Goal: Task Accomplishment & Management: Use online tool/utility

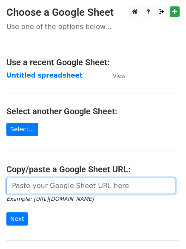
click at [32, 185] on input "url" at bounding box center [90, 186] width 169 height 16
type input "[URL][DOMAIN_NAME]"
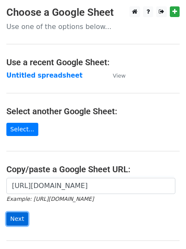
click at [14, 219] on input "Next" at bounding box center [17, 218] width 22 height 13
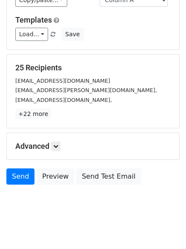
scroll to position [82, 0]
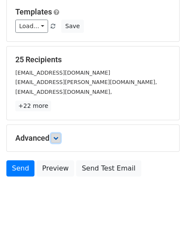
click at [58, 137] on icon at bounding box center [55, 138] width 5 height 5
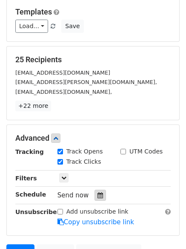
click at [98, 194] on icon at bounding box center [101, 195] width 6 height 6
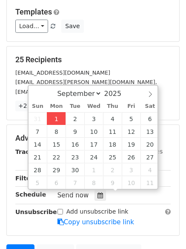
type input "2025-09-01 13:54"
type input "01"
type input "54"
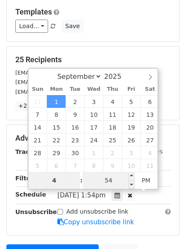
type input "4"
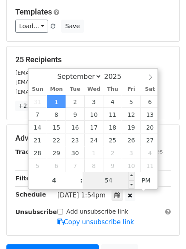
type input "2025-09-01 16:54"
type input "04"
click at [118, 178] on input "54" at bounding box center [109, 180] width 52 height 17
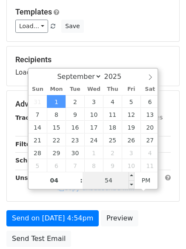
type input "0"
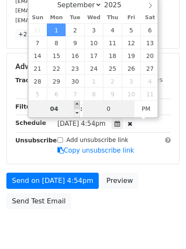
scroll to position [168, 0]
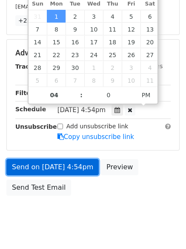
type input "2025-09-01 16:00"
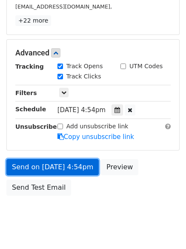
click at [38, 167] on link "Send on Sep 1 at 4:54pm" at bounding box center [52, 167] width 93 height 16
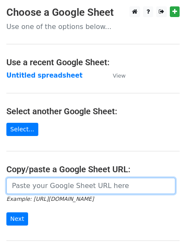
click at [44, 188] on input "url" at bounding box center [90, 186] width 169 height 16
type input "[URL][DOMAIN_NAME]"
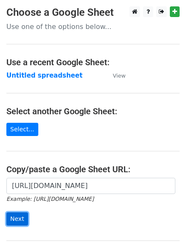
click at [12, 218] on input "Next" at bounding box center [17, 218] width 22 height 13
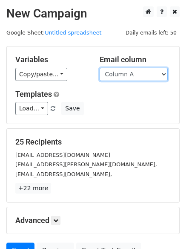
click at [162, 72] on select "Column A Column B Column C" at bounding box center [134, 74] width 68 height 13
select select "Column B"
click at [100, 68] on select "Column A Column B Column C" at bounding box center [134, 74] width 68 height 13
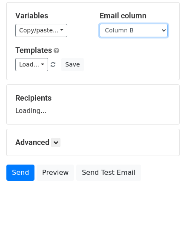
scroll to position [48, 0]
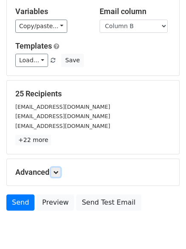
drag, startPoint x: 57, startPoint y: 170, endPoint x: 57, endPoint y: 182, distance: 11.9
click at [57, 170] on icon at bounding box center [55, 172] width 5 height 5
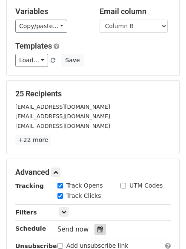
click at [98, 229] on icon at bounding box center [101, 229] width 6 height 6
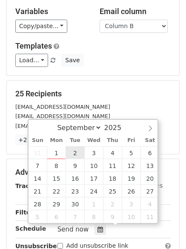
type input "[DATE] 12:00"
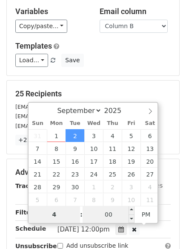
type input "4"
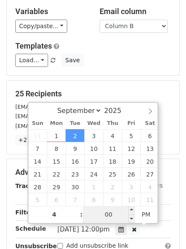
type input "[DATE] 16:00"
type input "04"
click at [109, 212] on input "00" at bounding box center [109, 214] width 52 height 17
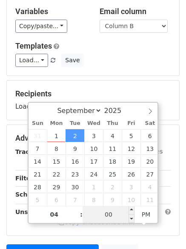
type input "5"
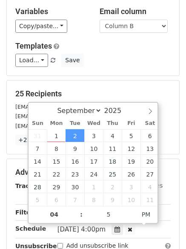
type input "[DATE] 16:05"
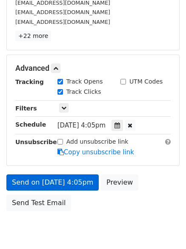
scroll to position [186, 0]
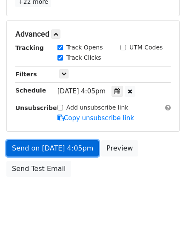
click at [36, 146] on link "Send on Sep 2 at 4:05pm" at bounding box center [52, 148] width 93 height 16
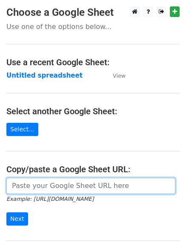
click at [54, 186] on input "url" at bounding box center [90, 186] width 169 height 16
type input "https://docs.google.com/spreadsheets/d/1TIEH2mKRXjJ8-bbX1mBMuZwtJKibqxbt_4Log3C…"
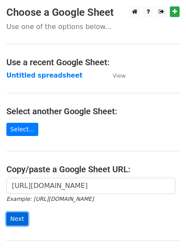
drag, startPoint x: 13, startPoint y: 220, endPoint x: 17, endPoint y: 217, distance: 5.2
click at [13, 220] on input "Next" at bounding box center [17, 218] width 22 height 13
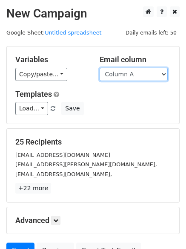
click at [165, 73] on select "Column A Column B Column C" at bounding box center [134, 74] width 68 height 13
select select "Column B"
click at [100, 68] on select "Column A Column B Column C" at bounding box center [134, 74] width 68 height 13
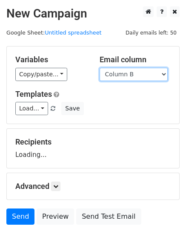
scroll to position [48, 0]
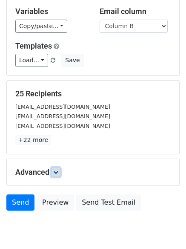
click at [57, 173] on icon at bounding box center [55, 172] width 5 height 5
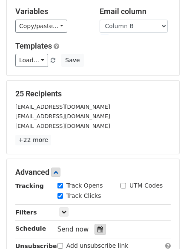
click at [98, 228] on icon at bounding box center [101, 229] width 6 height 6
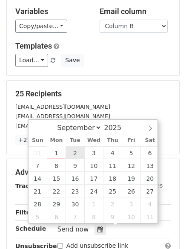
type input "2025-09-02 12:00"
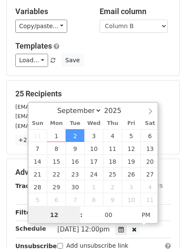
scroll to position [0, 0]
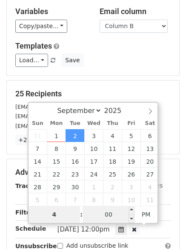
type input "4"
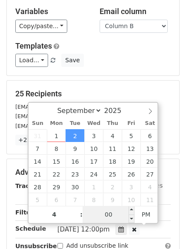
type input "2025-09-02 16:00"
type input "04"
click at [101, 214] on input "00" at bounding box center [109, 214] width 52 height 17
type input "5"
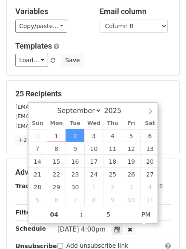
type input "2025-09-02 16:05"
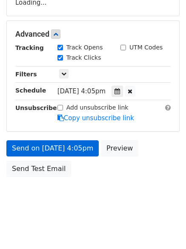
scroll to position [186, 0]
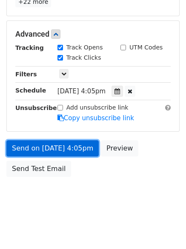
click at [35, 151] on link "Send on Sep 2 at 4:05pm" at bounding box center [52, 148] width 93 height 16
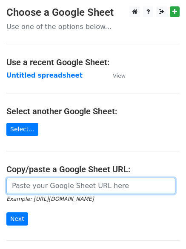
click at [43, 188] on input "url" at bounding box center [90, 186] width 169 height 16
type input "[URL][DOMAIN_NAME]"
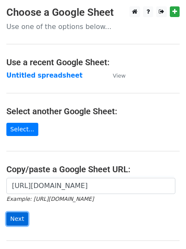
click at [16, 215] on input "Next" at bounding box center [17, 218] width 22 height 13
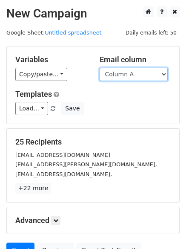
drag, startPoint x: 164, startPoint y: 75, endPoint x: 159, endPoint y: 79, distance: 7.3
click at [164, 75] on select "Column A Column B Column C" at bounding box center [134, 74] width 68 height 13
select select "Column C"
click at [100, 68] on select "Column A Column B Column C" at bounding box center [134, 74] width 68 height 13
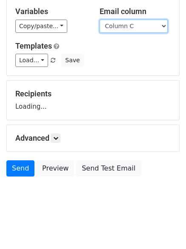
scroll to position [82, 0]
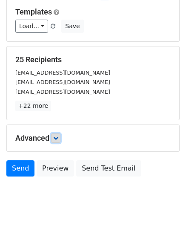
click at [58, 139] on icon at bounding box center [55, 138] width 5 height 5
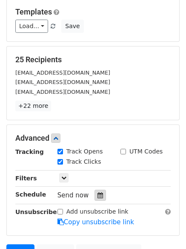
click at [98, 195] on icon at bounding box center [101, 195] width 6 height 6
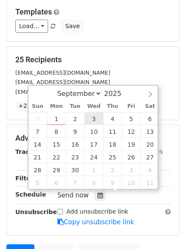
type input "[DATE] 12:00"
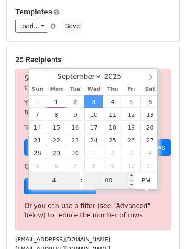
type input "4"
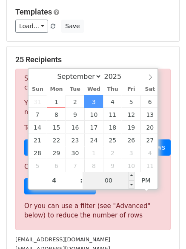
type input "[DATE] 16:00"
type input "04"
click at [106, 181] on input "00" at bounding box center [109, 180] width 52 height 17
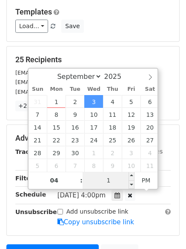
type input "10"
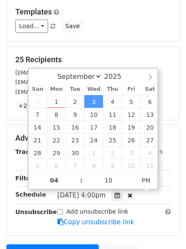
type input "[DATE] 16:10"
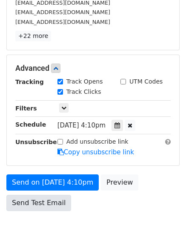
scroll to position [186, 0]
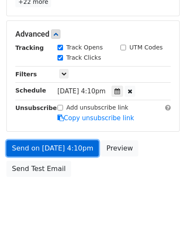
click at [35, 146] on link "Send on [DATE] 4:10pm" at bounding box center [52, 148] width 93 height 16
